Goal: Task Accomplishment & Management: Complete application form

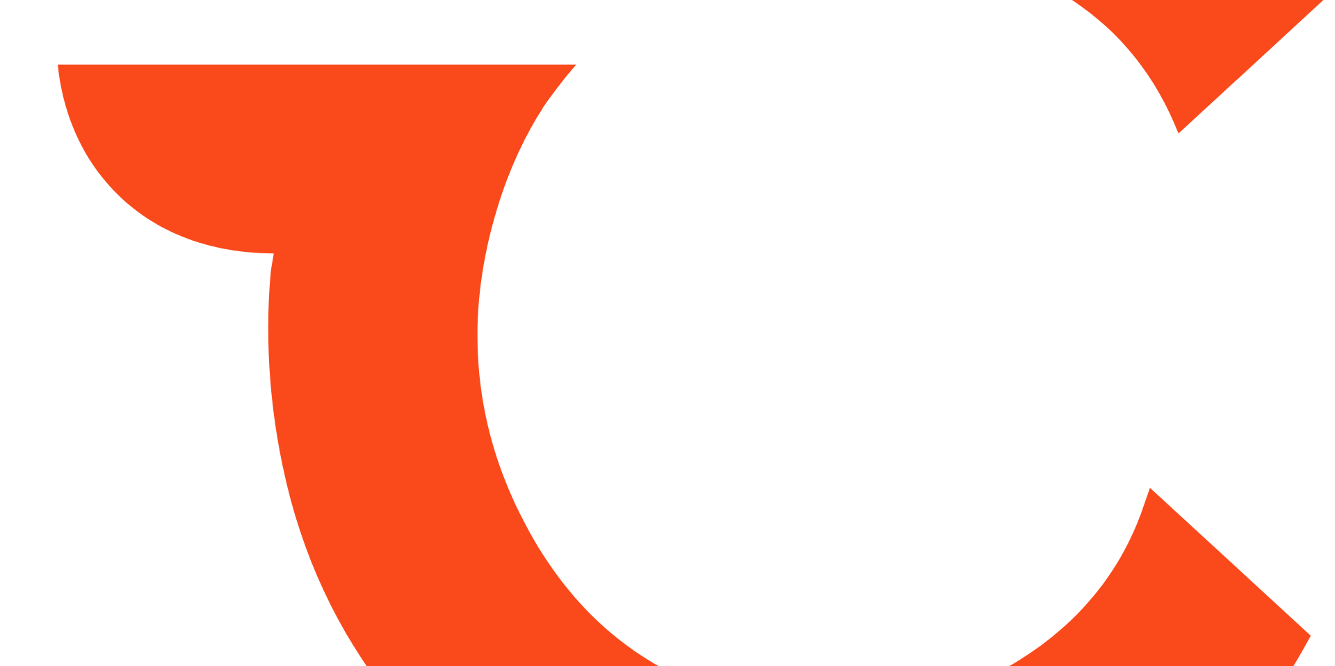
type input "*****"
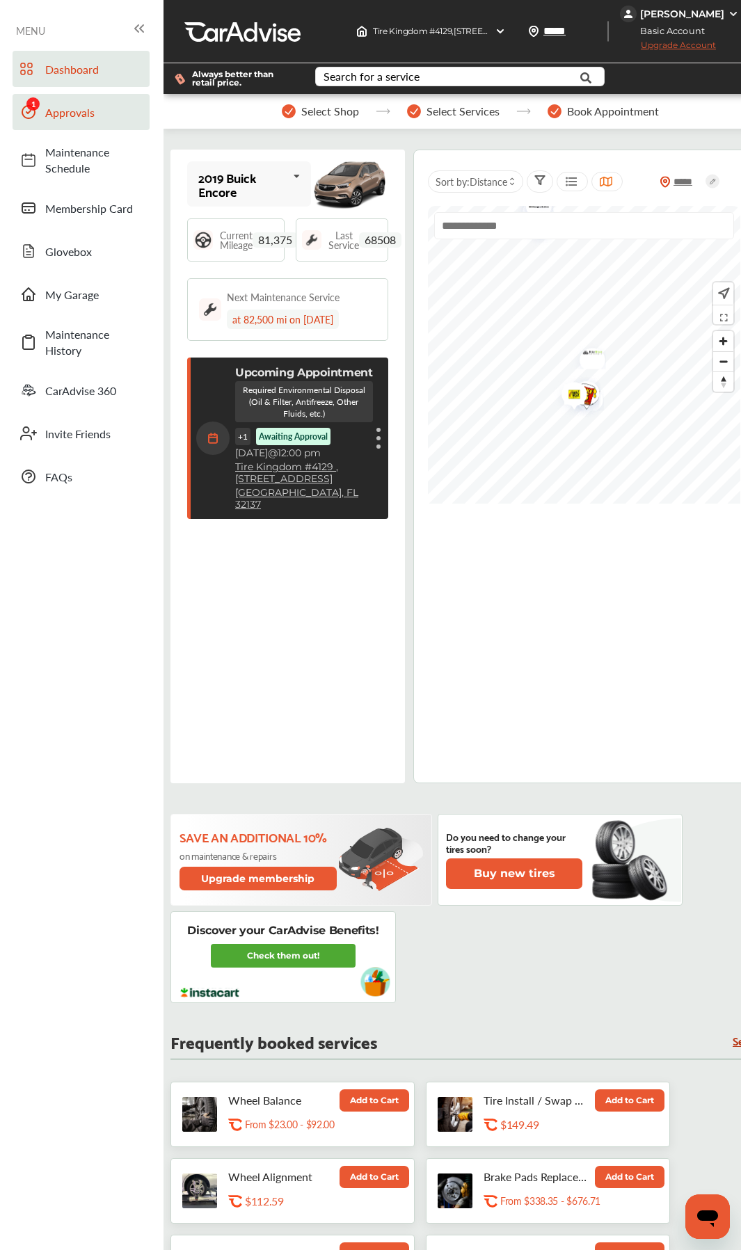
click at [71, 115] on span "Approvals" at bounding box center [93, 112] width 97 height 16
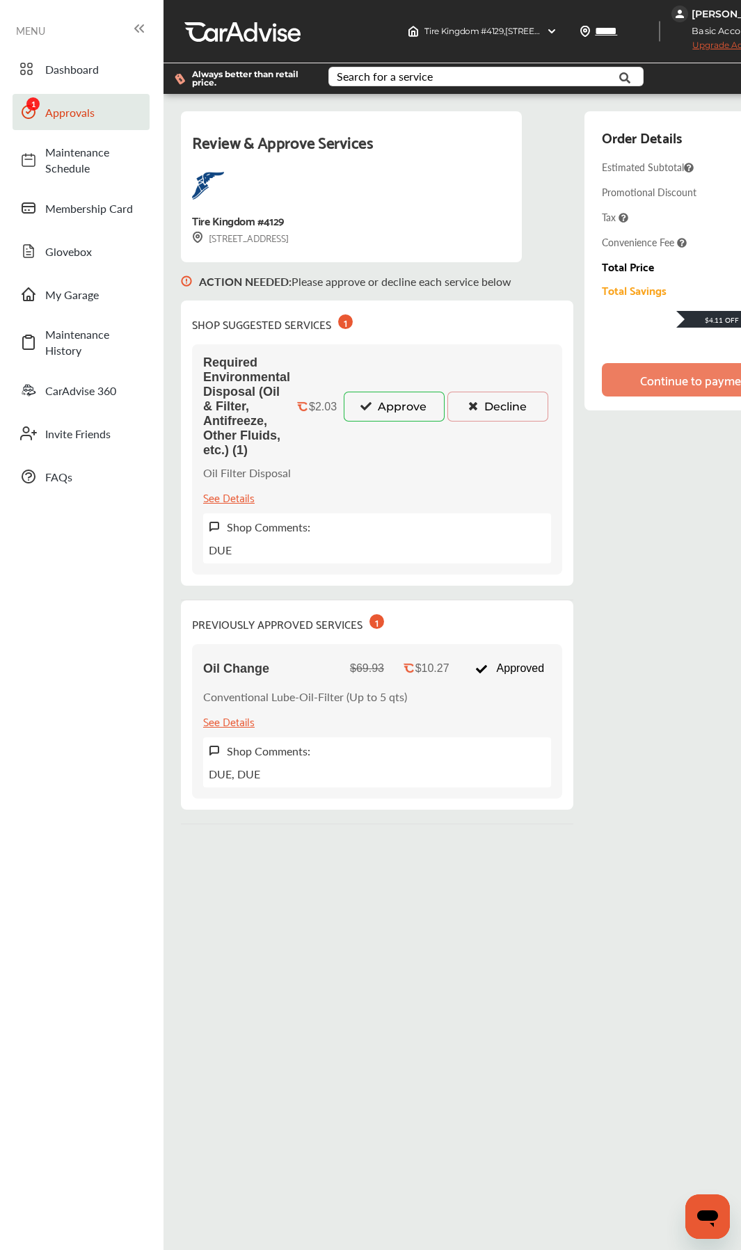
click at [382, 416] on button "Approve" at bounding box center [394, 406] width 101 height 29
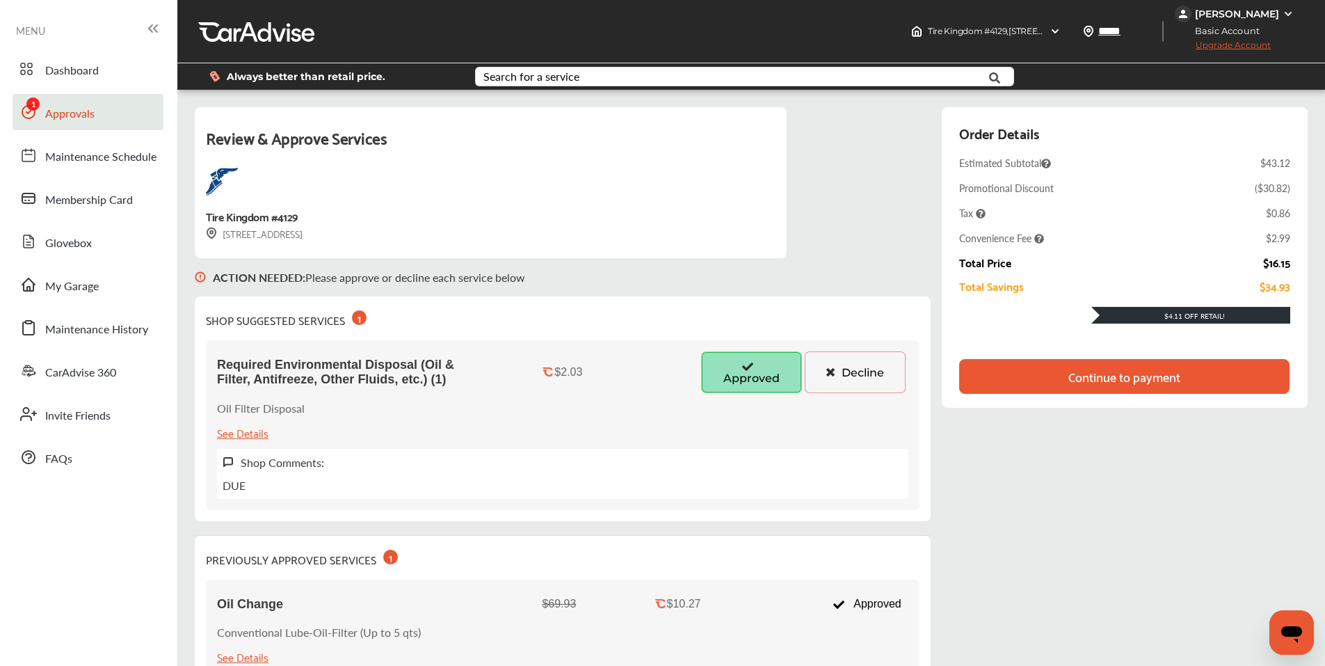
click at [1106, 383] on div "Continue to payment" at bounding box center [1124, 376] width 112 height 14
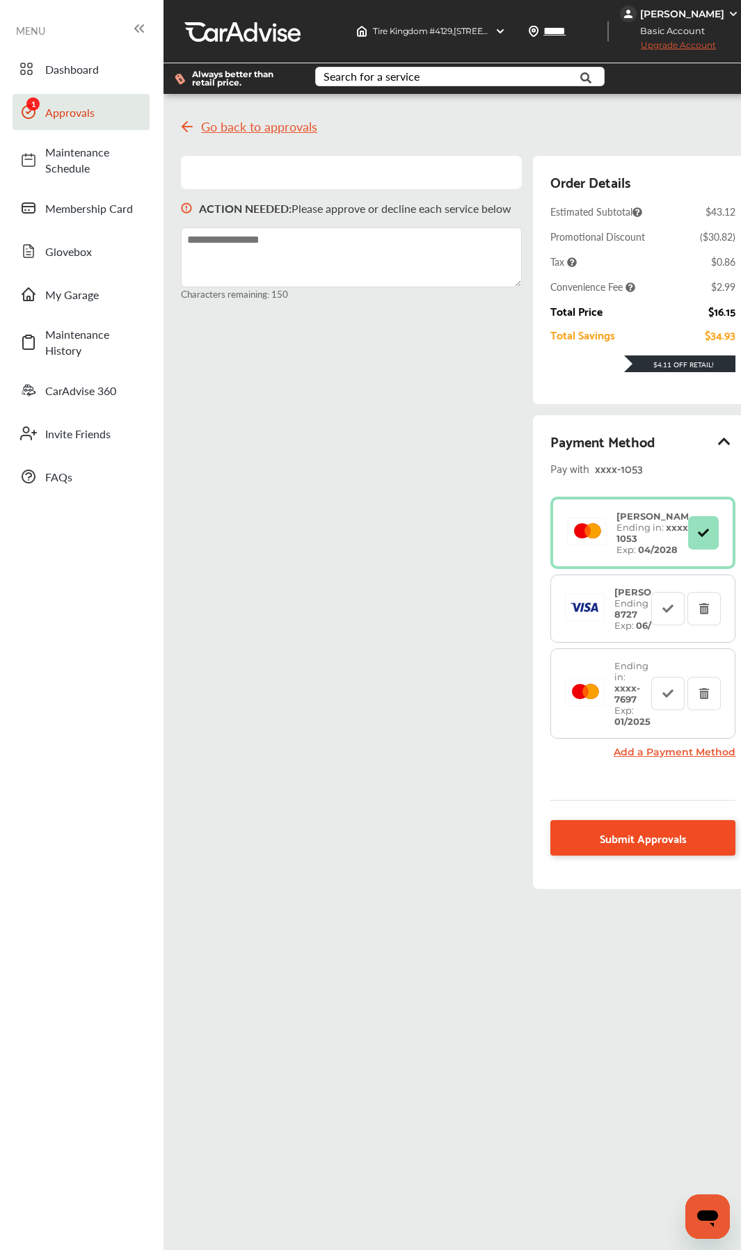
click at [635, 665] on span "Submit Approvals" at bounding box center [643, 837] width 87 height 19
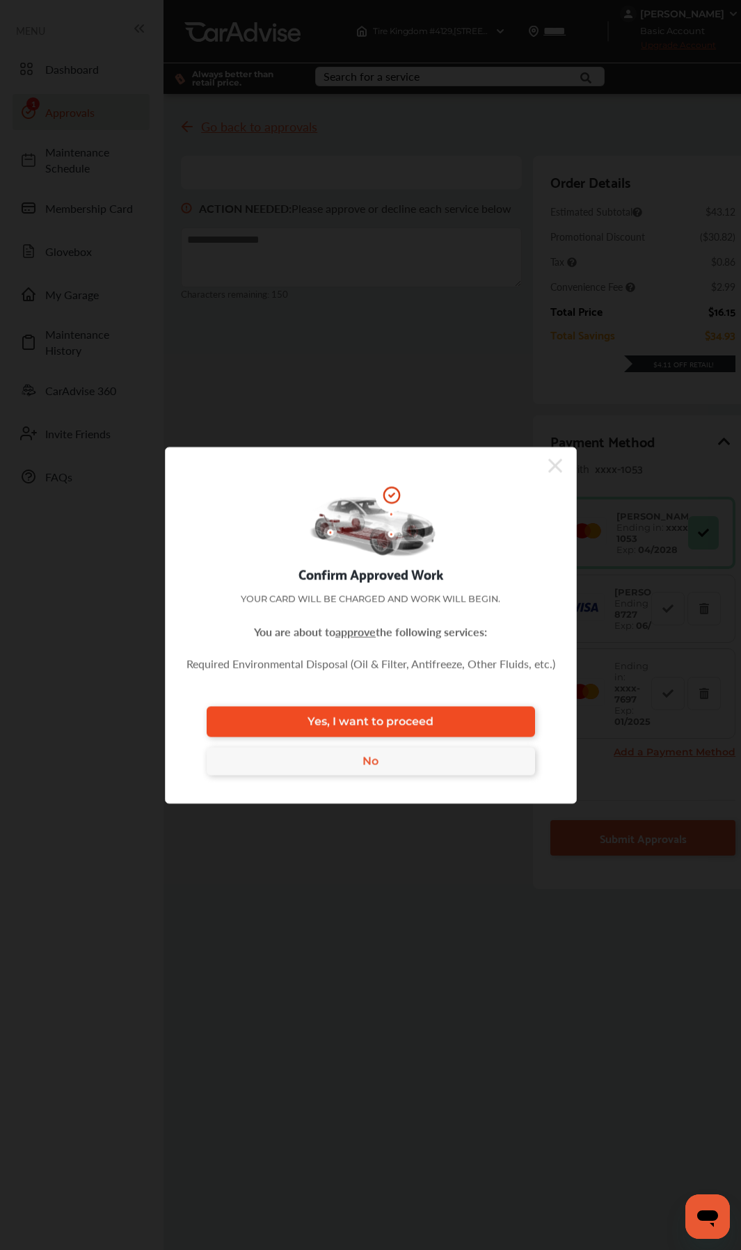
click at [394, 665] on link "Yes, I want to proceed" at bounding box center [371, 721] width 328 height 31
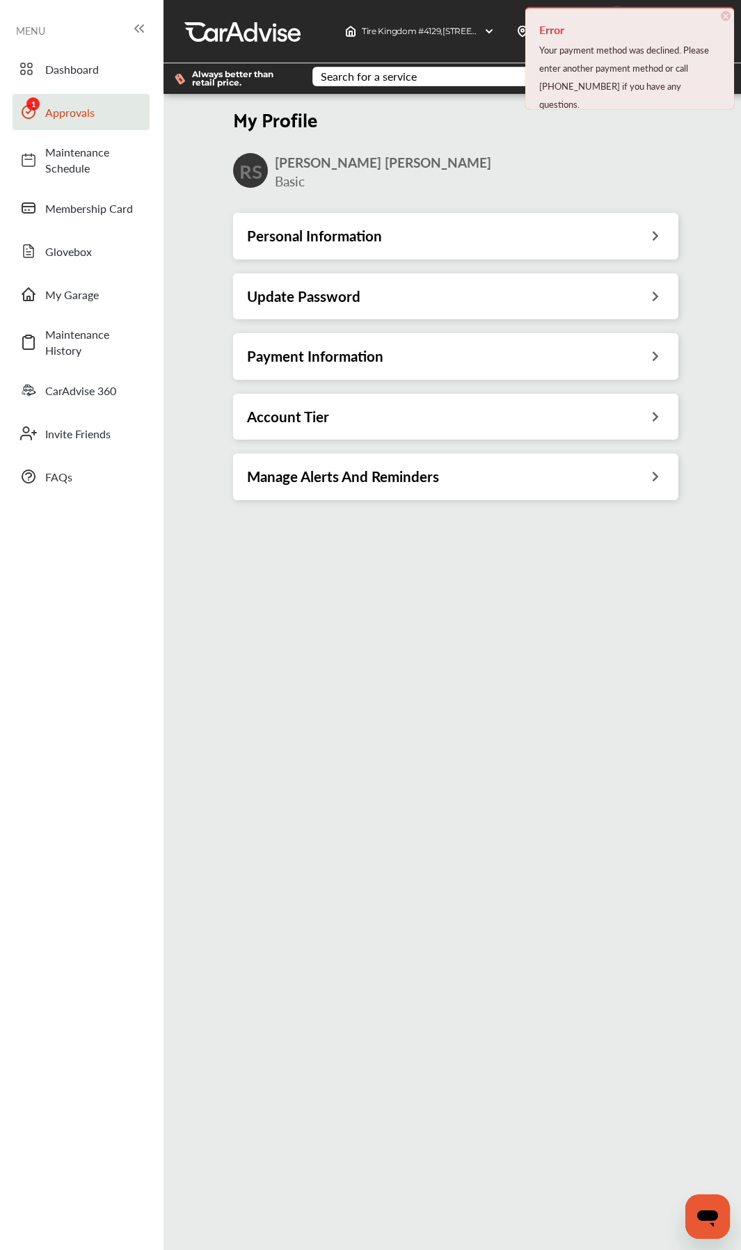
click at [60, 106] on span "Approvals" at bounding box center [93, 112] width 97 height 16
